Goal: Information Seeking & Learning: Learn about a topic

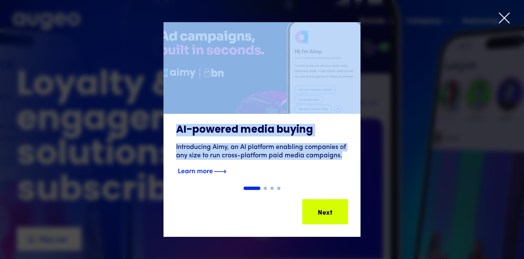
drag, startPoint x: 506, startPoint y: 17, endPoint x: 355, endPoint y: 159, distance: 207.8
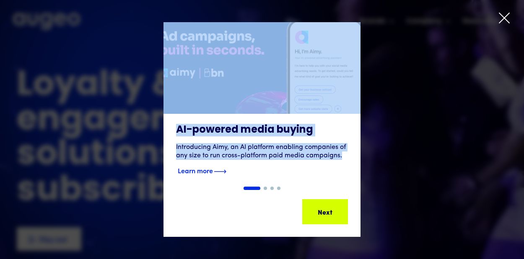
click at [355, 159] on div "AI-powered media buying Introducing Aimy, an AI platform enabling companies of …" at bounding box center [262, 129] width 524 height 259
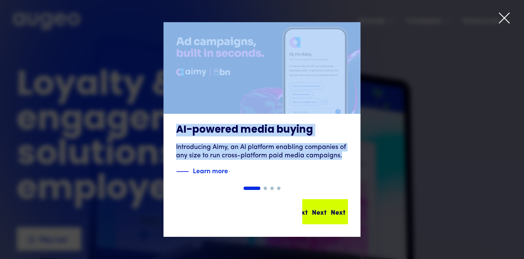
click at [326, 208] on div "Next" at bounding box center [333, 212] width 15 height 10
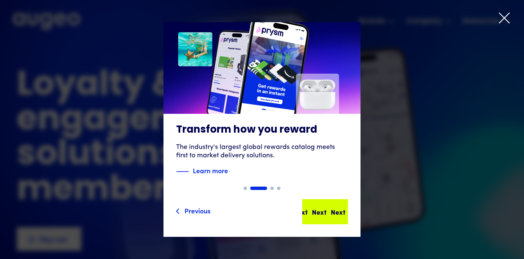
click at [329, 210] on div "Next" at bounding box center [336, 212] width 15 height 10
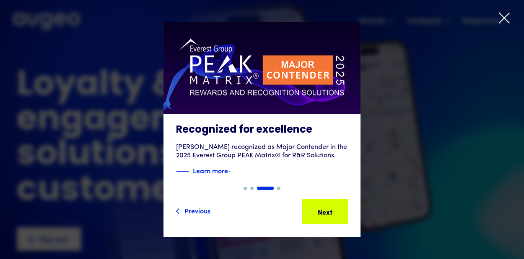
click at [507, 18] on icon at bounding box center [504, 18] width 13 height 13
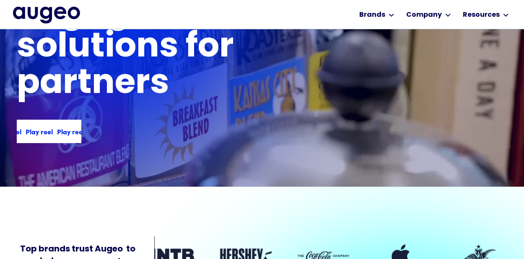
click at [60, 137] on div "Play reel Play reel Play reel Play reel" at bounding box center [49, 131] width 65 height 23
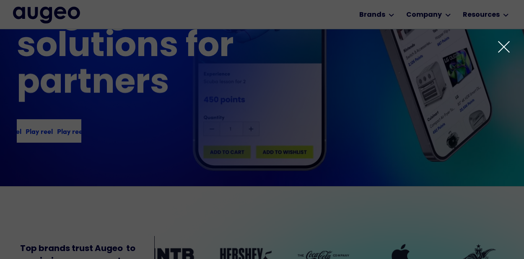
scroll to position [96, 0]
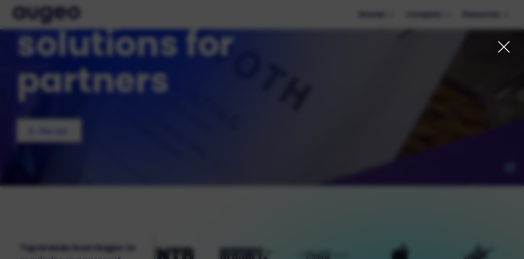
click at [500, 50] on icon at bounding box center [503, 46] width 10 height 10
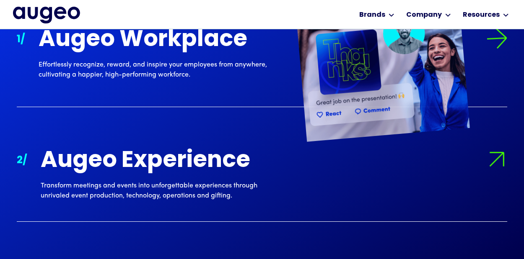
scroll to position [786, 0]
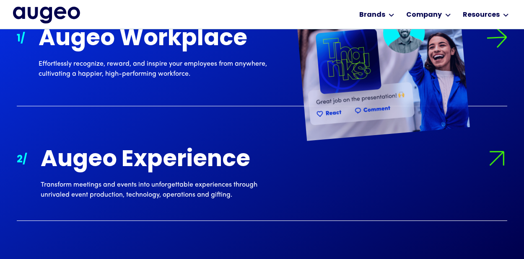
click at [162, 62] on div "Effortlessly recognize, reward, and inspire your employees from anywhere, culti…" at bounding box center [159, 69] width 241 height 20
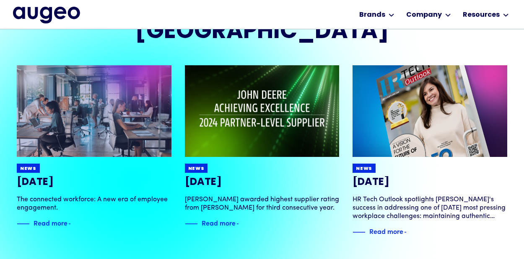
scroll to position [1637, 0]
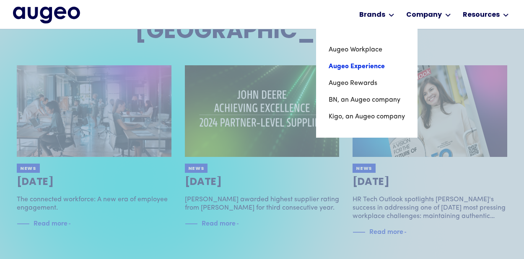
click at [351, 67] on link "Augeo Experience" at bounding box center [367, 66] width 76 height 17
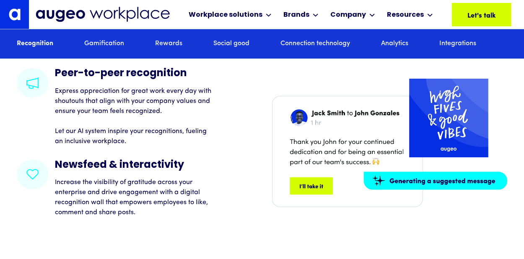
scroll to position [1196, 0]
click at [163, 45] on link "Rewards" at bounding box center [168, 43] width 27 height 9
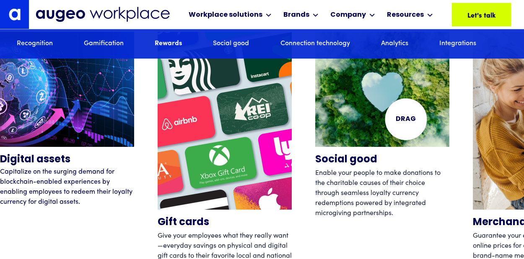
scroll to position [2574, 0]
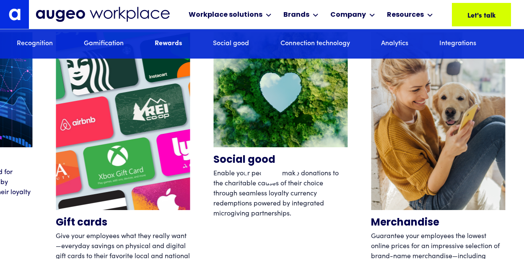
click at [227, 210] on div "Social good Enable your people to make donations to the charitable causes of th…" at bounding box center [280, 157] width 134 height 251
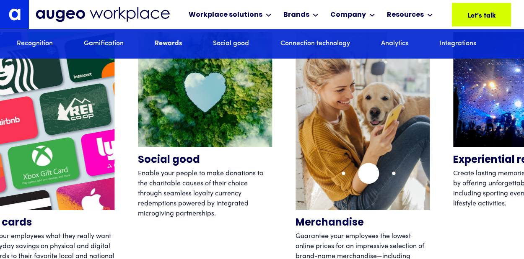
click at [295, 205] on img "4 / 12" at bounding box center [362, 121] width 134 height 178
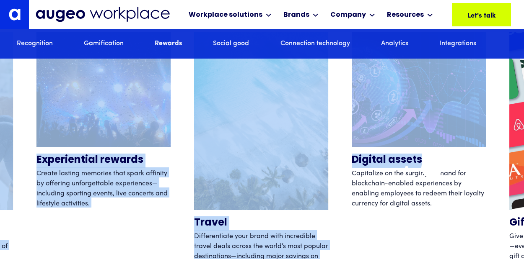
drag, startPoint x: 203, startPoint y: 170, endPoint x: 490, endPoint y: 172, distance: 287.0
click at [486, 171] on div "Digital assets Capitalize on the surging demand for blockchain-enabled experien…" at bounding box center [262, 157] width 524 height 251
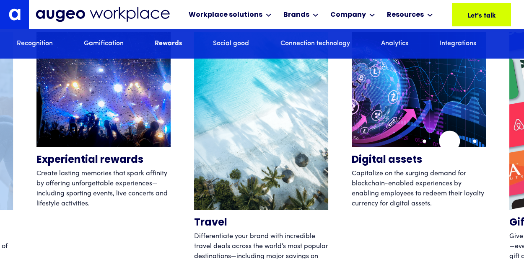
click at [353, 147] on img "7 / 12" at bounding box center [419, 89] width 134 height 115
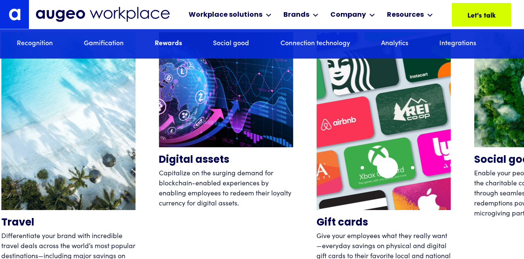
click at [341, 171] on img "8 / 12" at bounding box center [383, 121] width 134 height 178
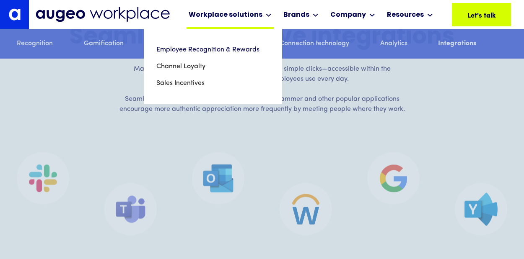
scroll to position [4937, 0]
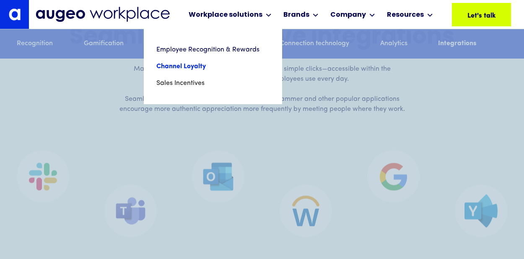
click at [189, 65] on link "Channel Loyalty" at bounding box center [212, 66] width 113 height 17
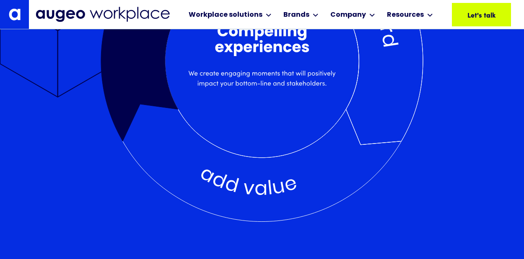
click at [249, 161] on div at bounding box center [262, 174] width 323 height 97
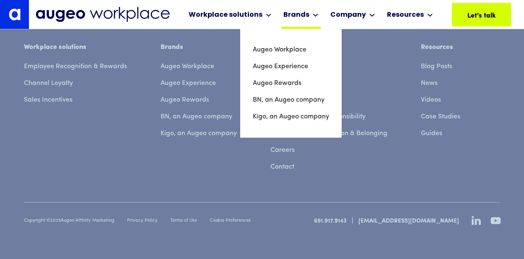
scroll to position [3939, 0]
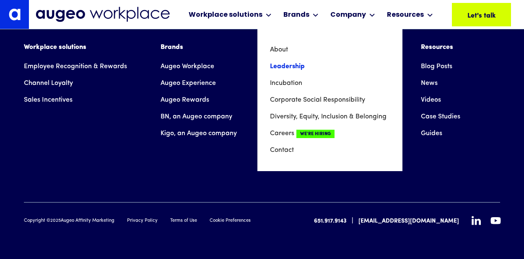
click at [277, 64] on link "Leadership" at bounding box center [330, 66] width 120 height 17
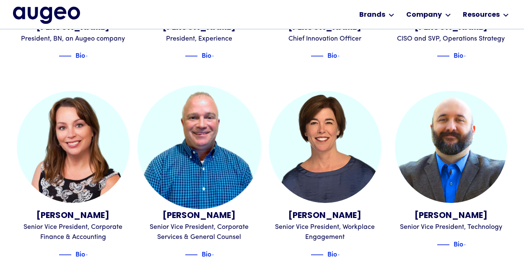
scroll to position [782, 0]
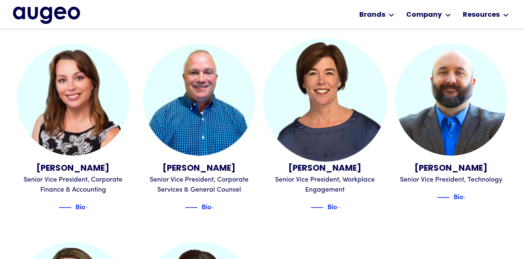
click at [336, 119] on img at bounding box center [325, 100] width 124 height 124
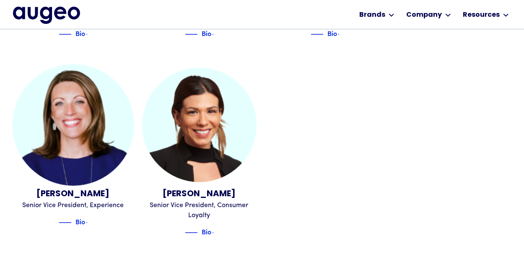
scroll to position [1003, 0]
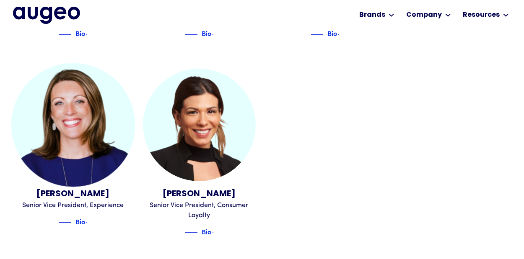
click at [85, 153] on img at bounding box center [73, 125] width 124 height 124
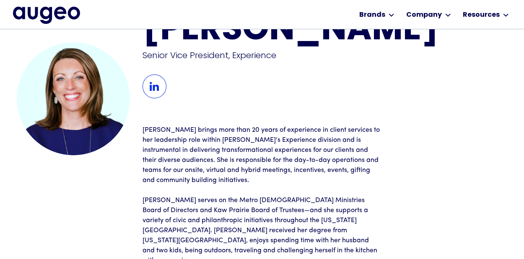
scroll to position [43, 0]
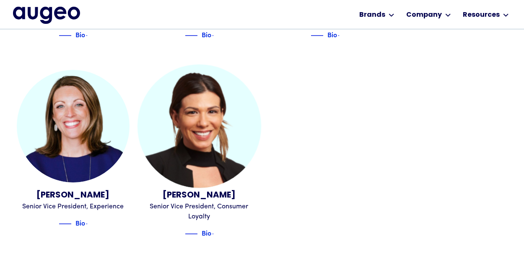
click at [189, 160] on img at bounding box center [199, 127] width 124 height 124
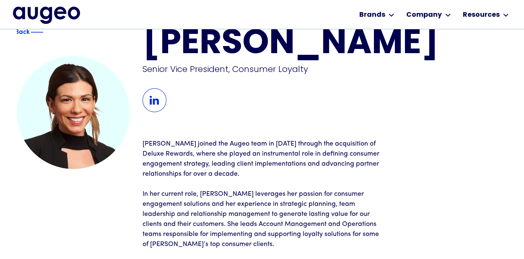
scroll to position [28, 0]
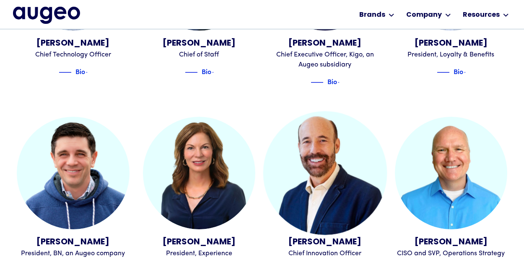
click at [323, 153] on img at bounding box center [325, 173] width 124 height 124
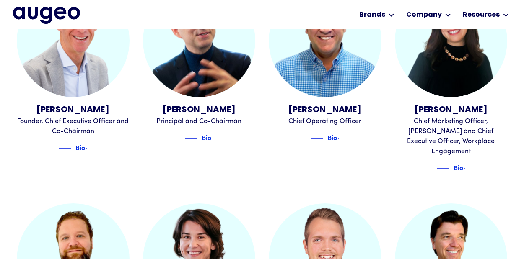
scroll to position [282, 0]
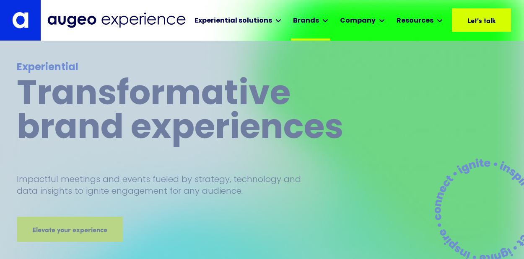
scroll to position [5, 0]
